Goal: Information Seeking & Learning: Learn about a topic

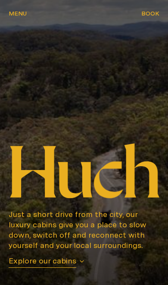
click at [83, 261] on icon "button" at bounding box center [81, 262] width 3 height 2
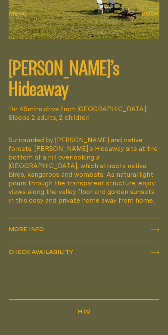
scroll to position [486, 0]
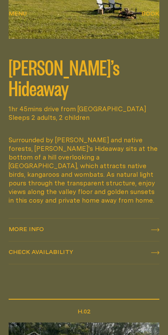
click at [159, 228] on icon at bounding box center [155, 229] width 8 height 3
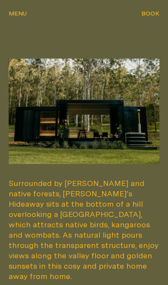
scroll to position [164, 0]
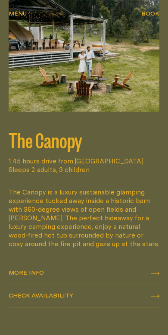
scroll to position [835, 0]
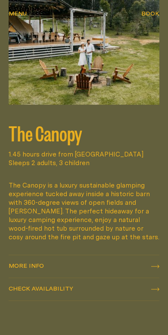
click at [159, 264] on icon at bounding box center [155, 265] width 8 height 3
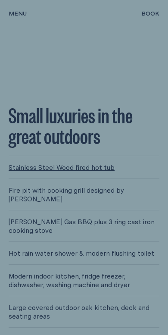
scroll to position [1747, 0]
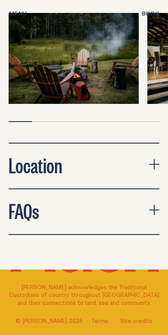
click at [158, 144] on button "Location" at bounding box center [84, 166] width 151 height 45
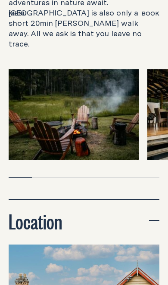
scroll to position [2267, 0]
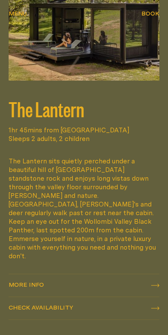
scroll to position [1245, 0]
click at [158, 283] on icon at bounding box center [155, 284] width 8 height 3
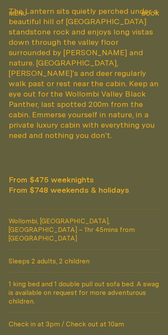
scroll to position [362, 0]
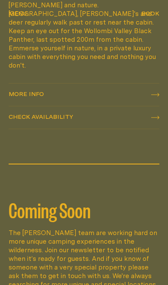
scroll to position [1379, 0]
